Goal: Find contact information: Find contact information

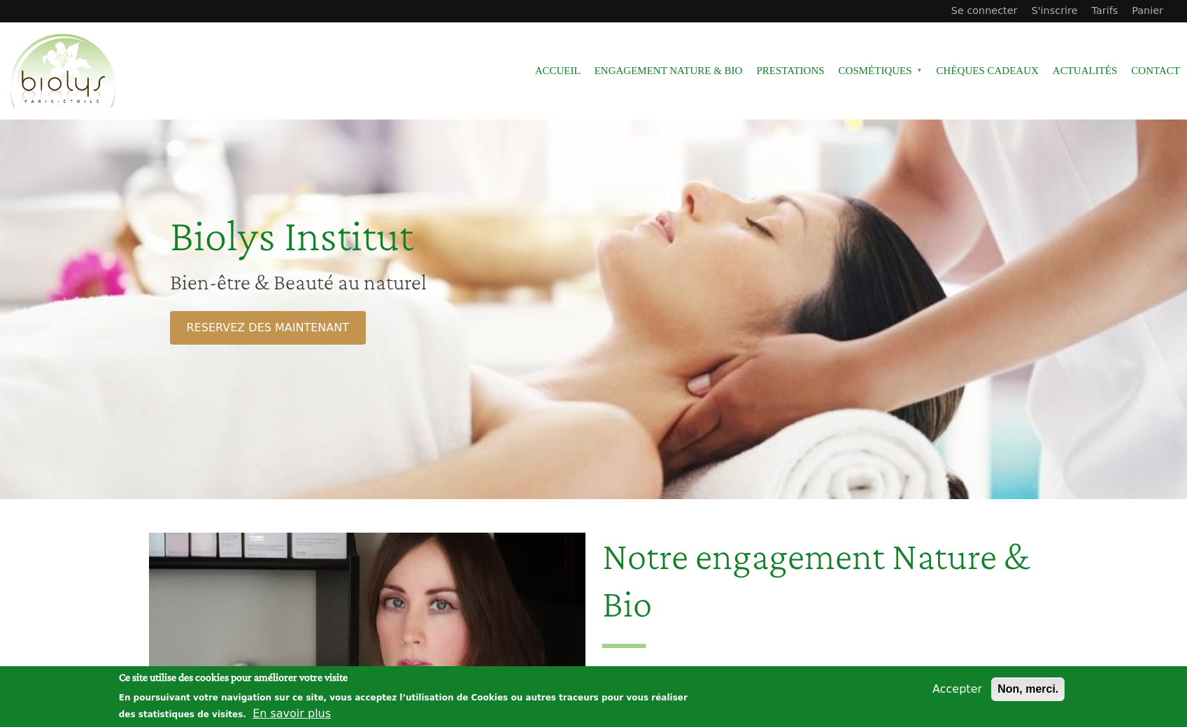
click at [1032, 693] on button "Non, merci." at bounding box center [1027, 690] width 73 height 24
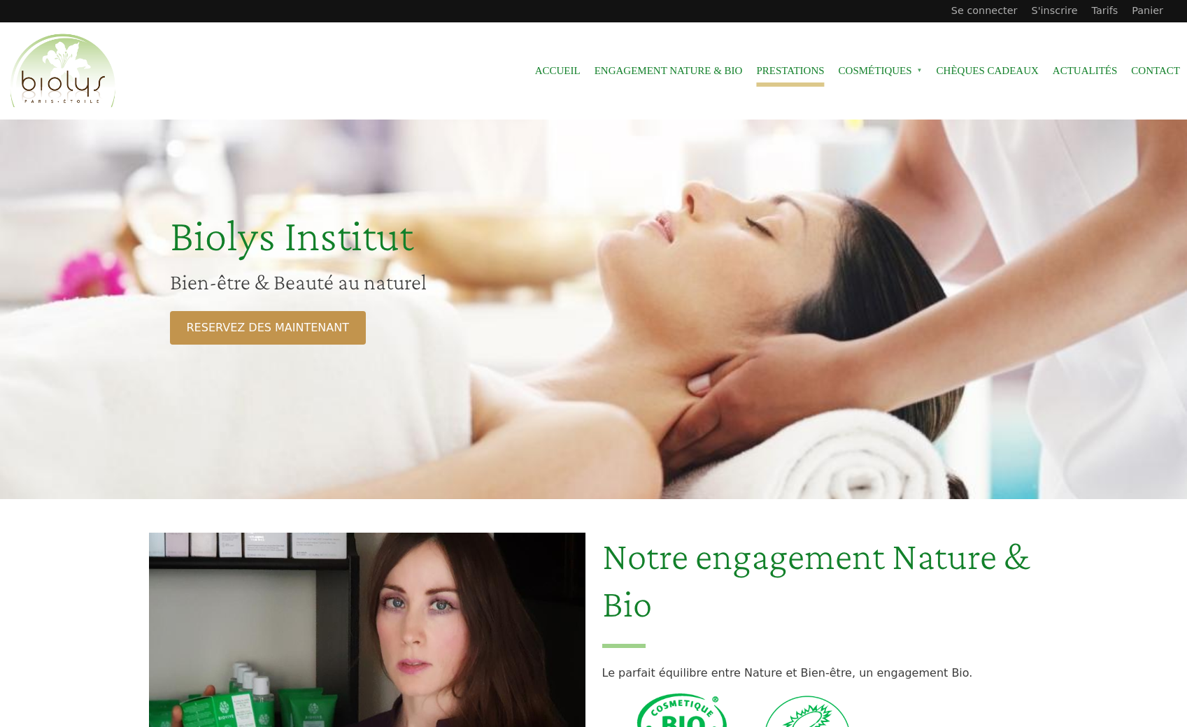
click at [780, 69] on link "Prestations" at bounding box center [790, 70] width 68 height 31
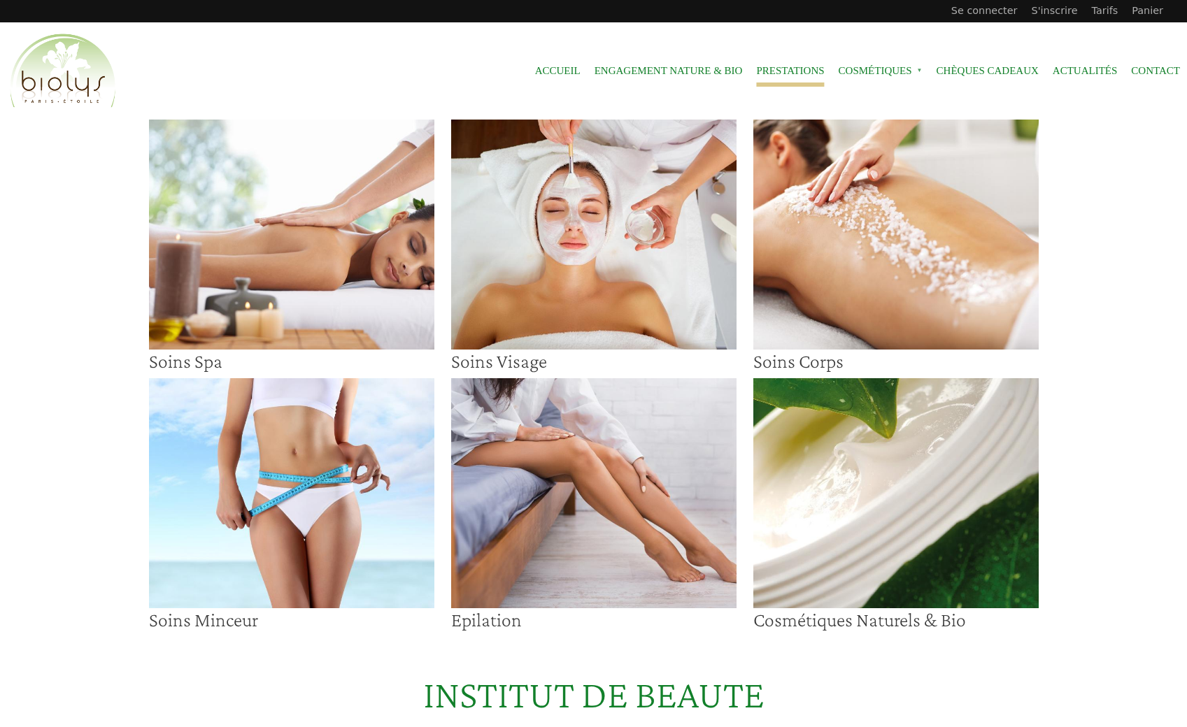
click at [240, 244] on img at bounding box center [291, 235] width 285 height 230
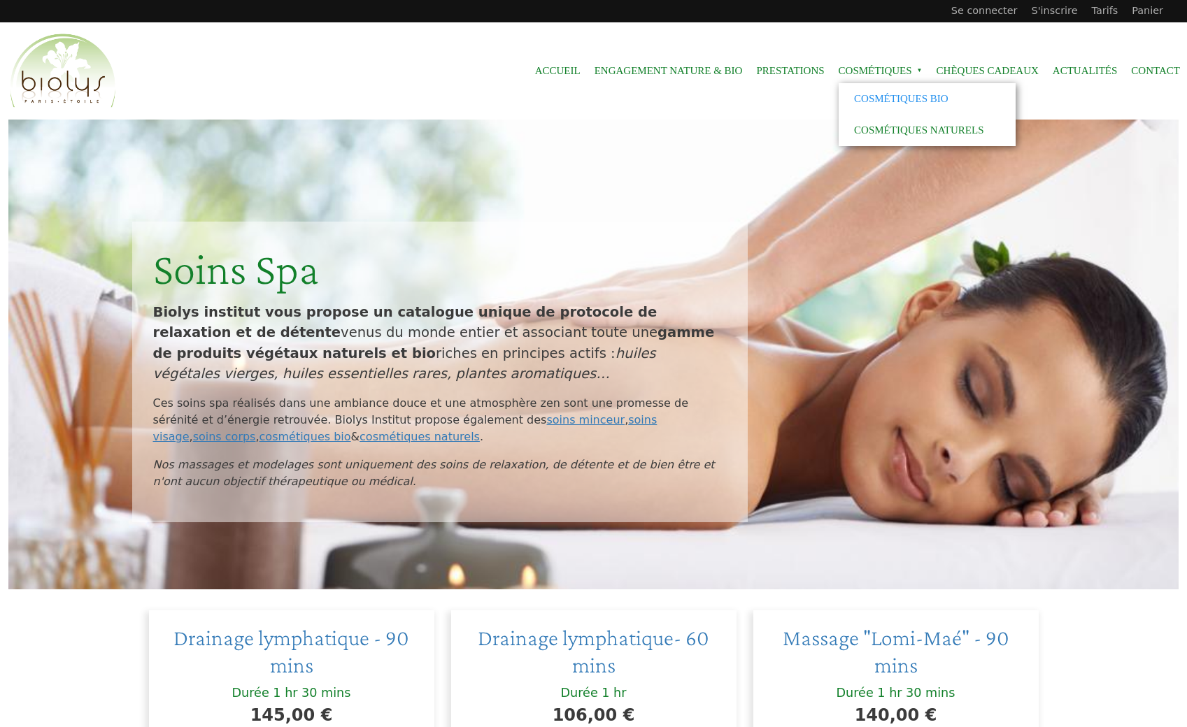
click at [890, 96] on link "Cosmétiques Bio" at bounding box center [927, 98] width 177 height 31
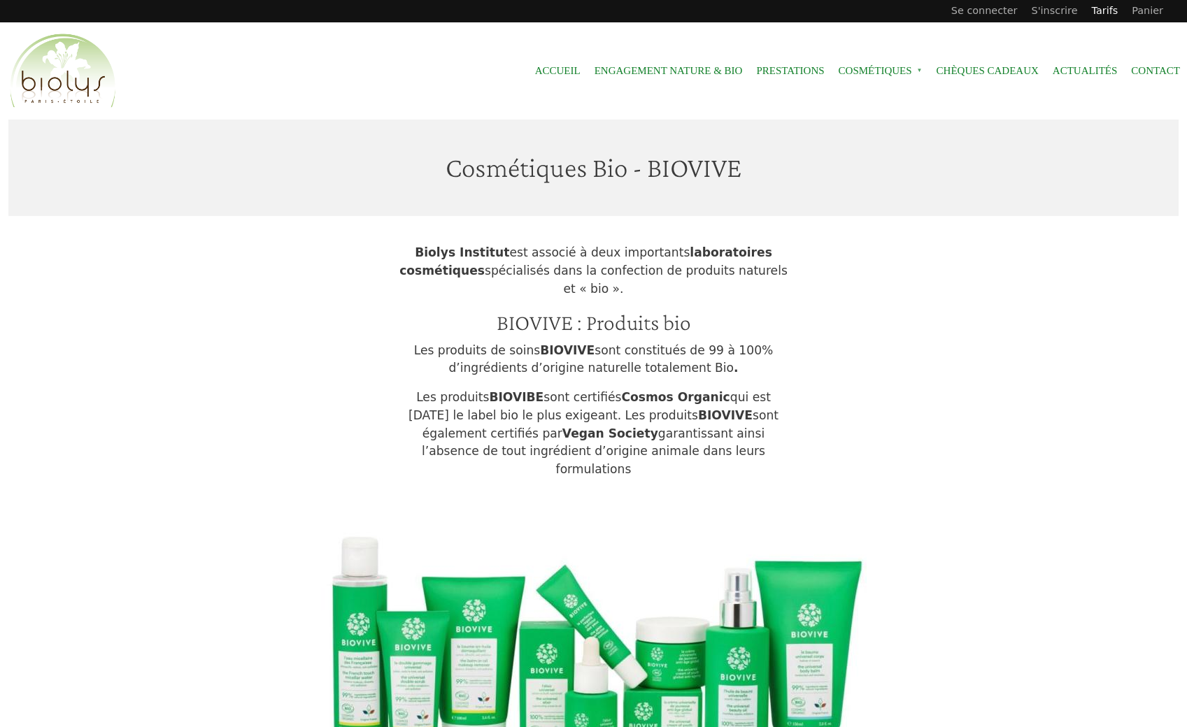
click at [1112, 15] on link "Tarifs" at bounding box center [1105, 11] width 41 height 22
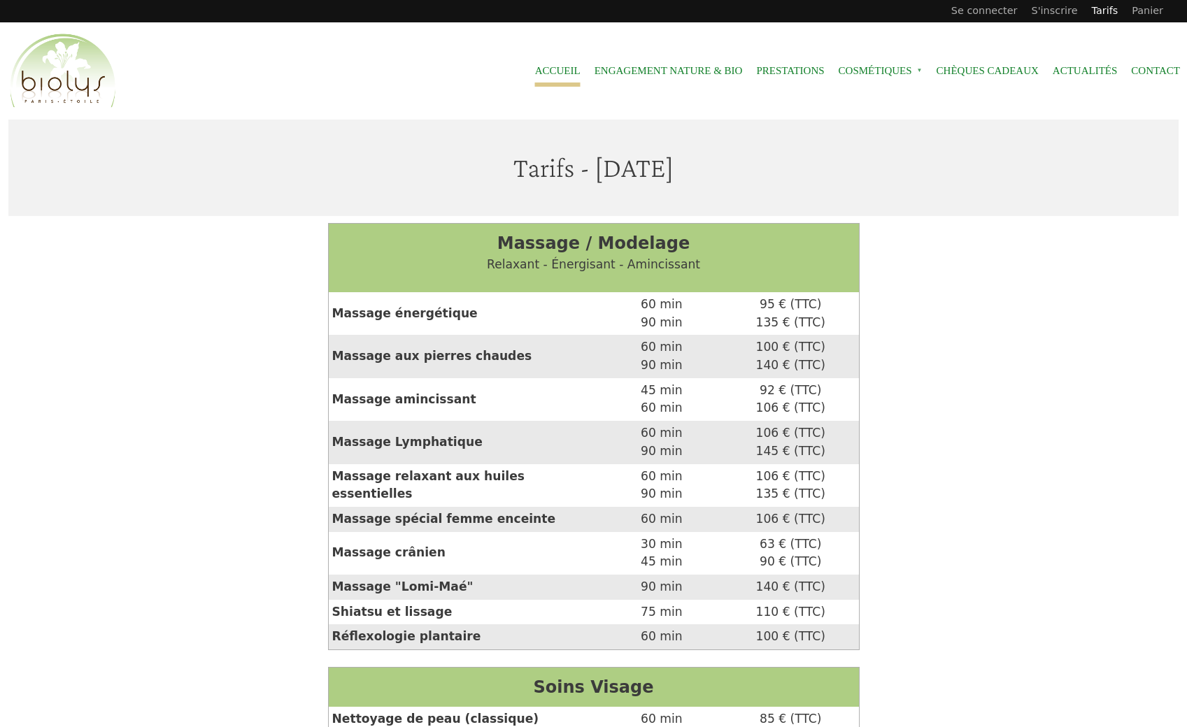
click at [537, 71] on link "Accueil" at bounding box center [557, 70] width 45 height 31
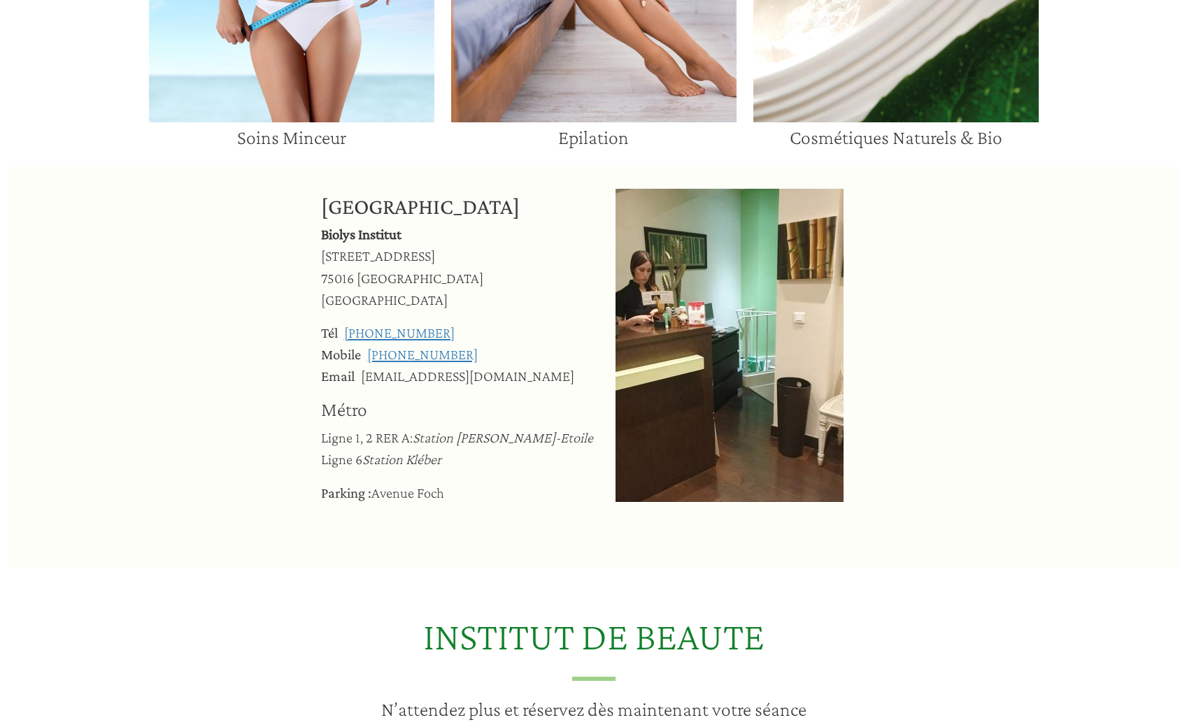
scroll to position [1399, 0]
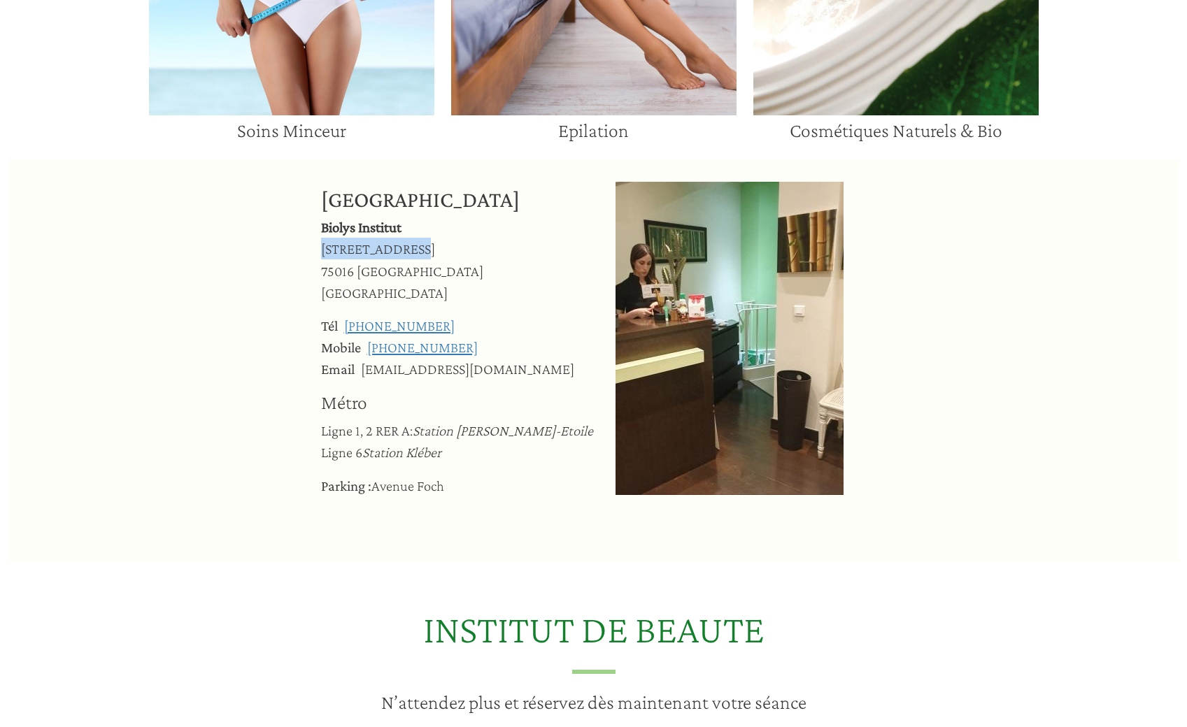
drag, startPoint x: 405, startPoint y: 247, endPoint x: 315, endPoint y: 247, distance: 90.2
click at [315, 247] on article "[GEOGRAPHIC_DATA][STREET_ADDRESS] Tél [PHONE_NUMBER] Mobile [PHONE_NUMBER] Emai…" at bounding box center [593, 356] width 1170 height 348
copy span "[STREET_ADDRESS]"
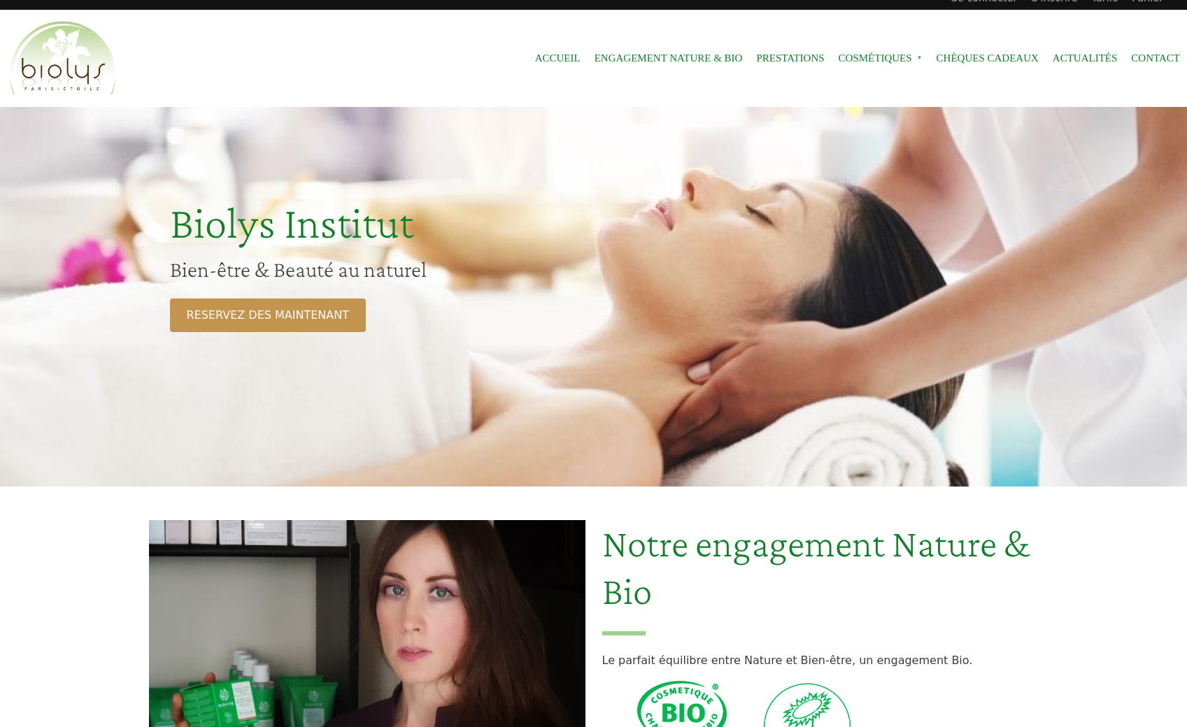
scroll to position [0, 0]
